Goal: Task Accomplishment & Management: Manage account settings

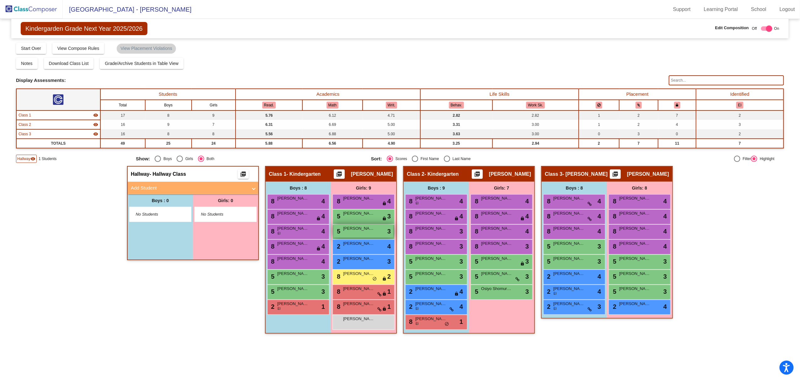
drag, startPoint x: 360, startPoint y: 230, endPoint x: 355, endPoint y: 229, distance: 4.9
click at [355, 229] on span "[PERSON_NAME]" at bounding box center [358, 228] width 31 height 6
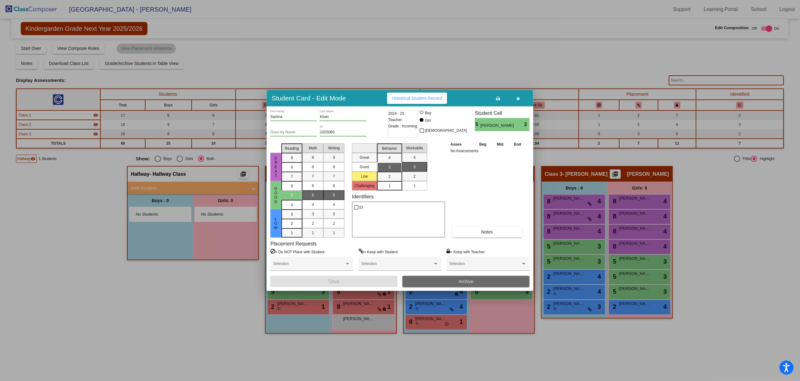
click at [441, 280] on button "Archive" at bounding box center [465, 281] width 127 height 11
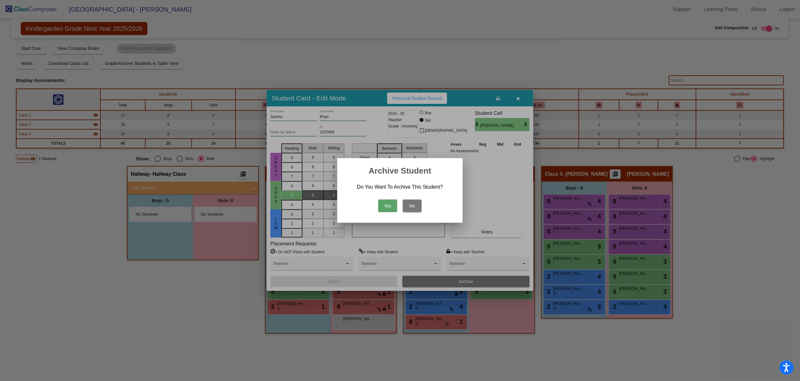
click at [391, 209] on button "Yes" at bounding box center [387, 205] width 19 height 13
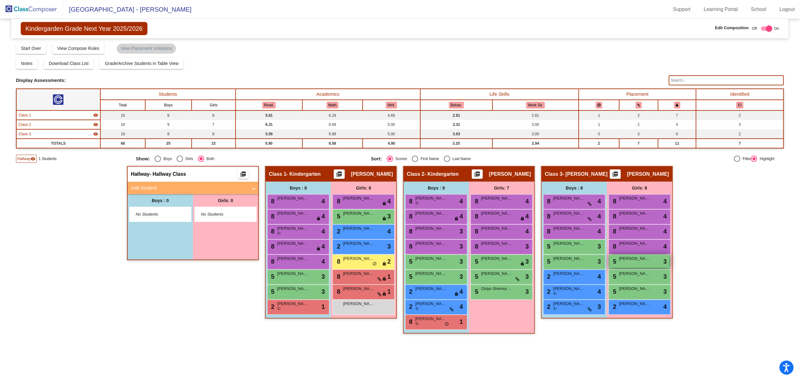
drag, startPoint x: 632, startPoint y: 260, endPoint x: 620, endPoint y: 261, distance: 11.6
click at [620, 261] on div "5 [PERSON_NAME] lock do_not_disturb_alt 3" at bounding box center [639, 261] width 60 height 13
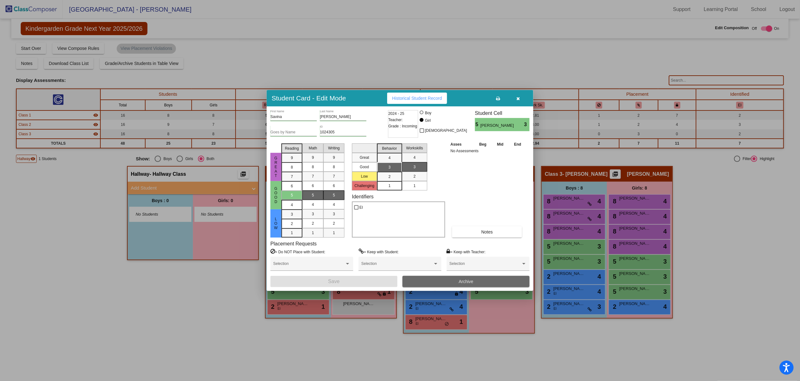
click at [455, 280] on button "Archive" at bounding box center [465, 281] width 127 height 11
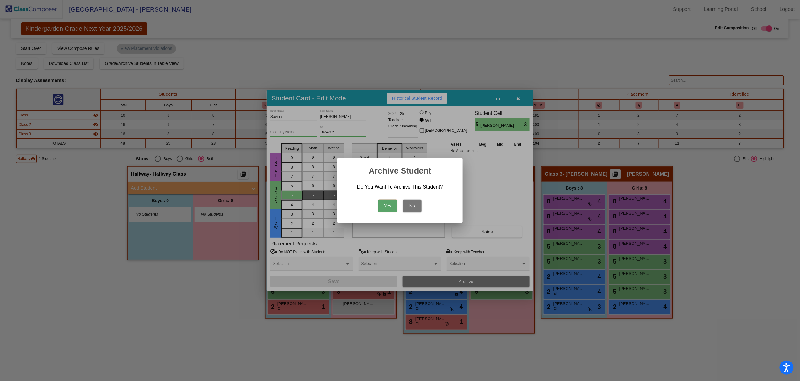
click at [391, 204] on button "Yes" at bounding box center [387, 205] width 19 height 13
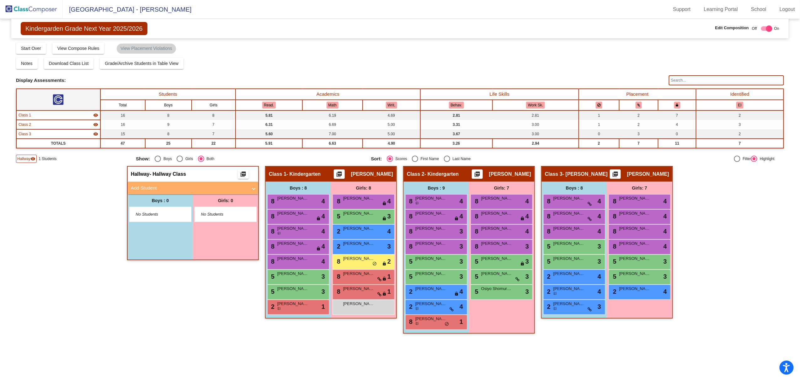
click at [44, 10] on img at bounding box center [31, 9] width 63 height 19
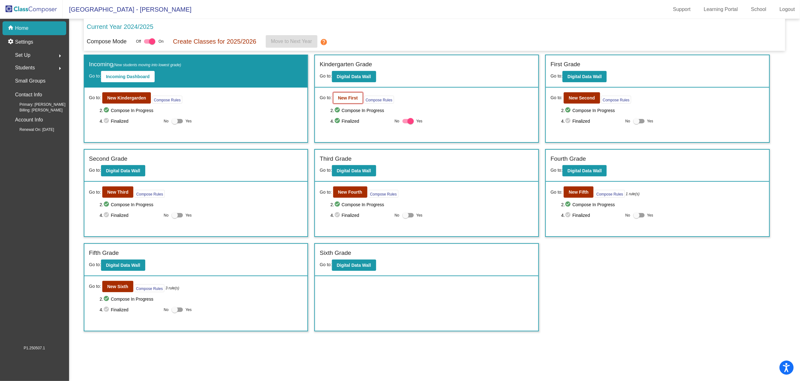
click at [350, 95] on b "New First" at bounding box center [348, 97] width 20 height 5
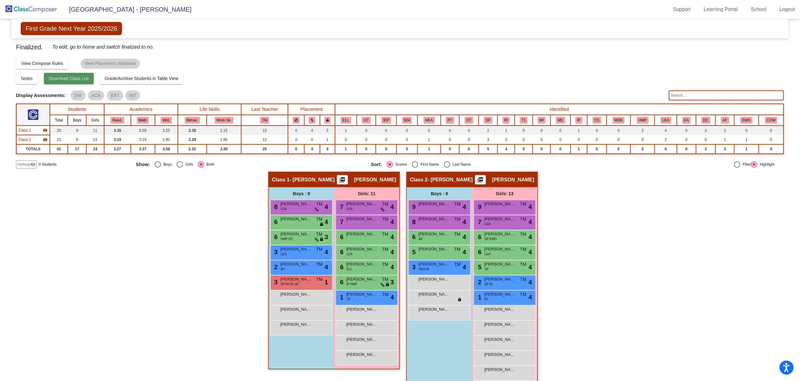
click at [59, 75] on button "Download Class List" at bounding box center [69, 78] width 50 height 11
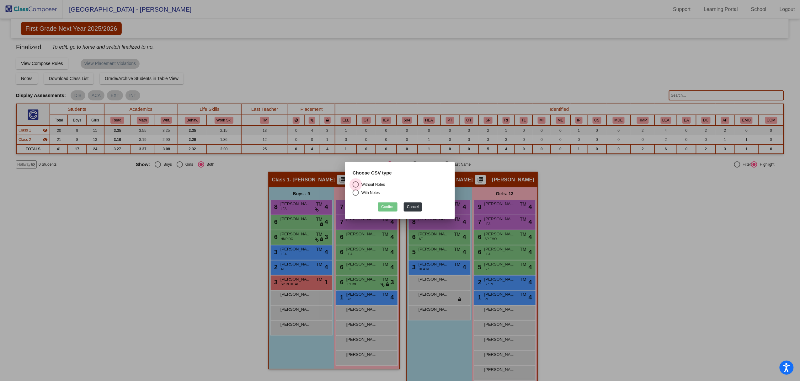
click at [354, 183] on div "Select an option" at bounding box center [356, 184] width 6 height 6
click at [355, 188] on input "Without Notes" at bounding box center [355, 188] width 0 height 0
radio input "true"
click at [385, 207] on button "Confirm" at bounding box center [387, 206] width 19 height 9
